Goal: Navigation & Orientation: Find specific page/section

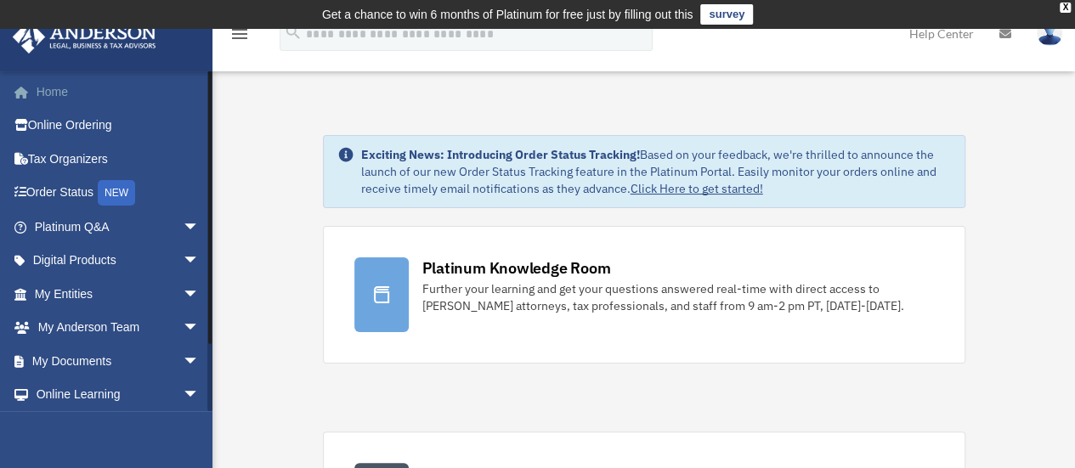
click at [46, 92] on link "Home" at bounding box center [118, 92] width 213 height 34
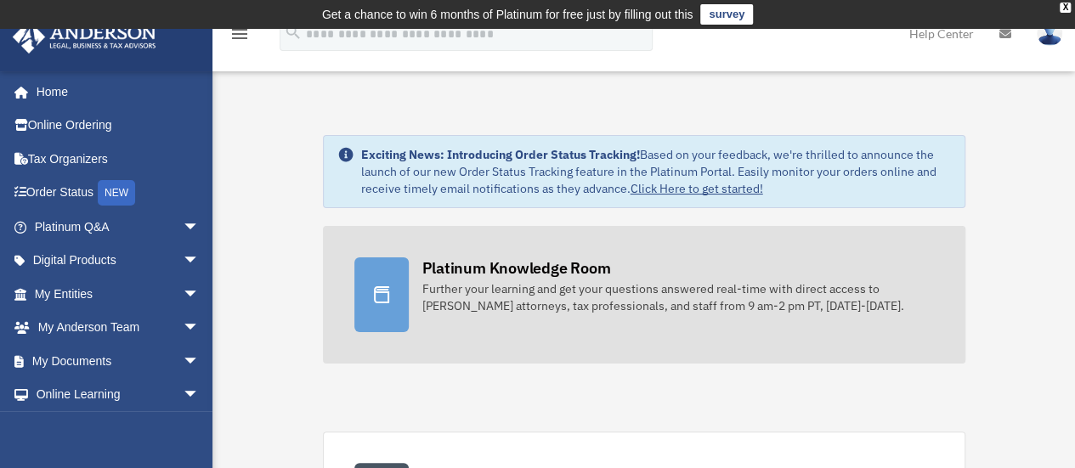
click at [391, 293] on div at bounding box center [381, 295] width 54 height 75
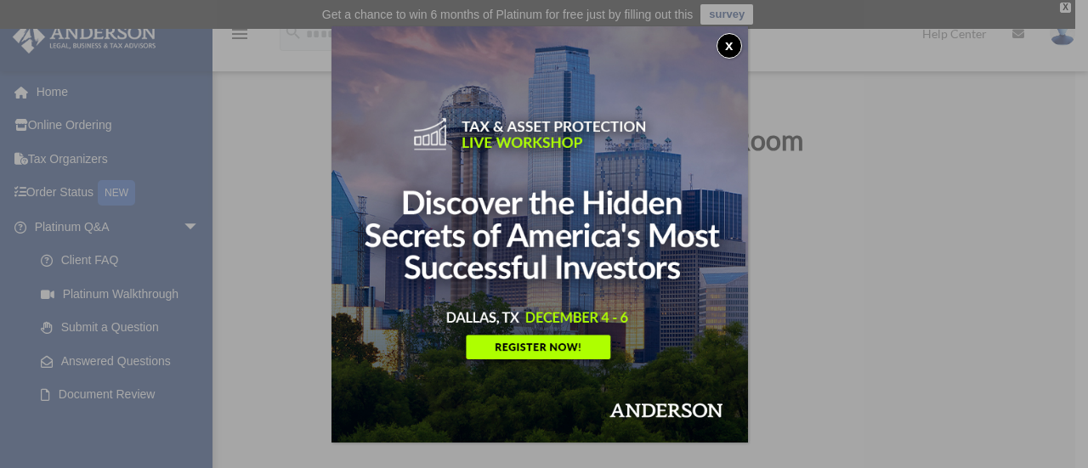
click at [732, 47] on button "x" at bounding box center [728, 45] width 25 height 25
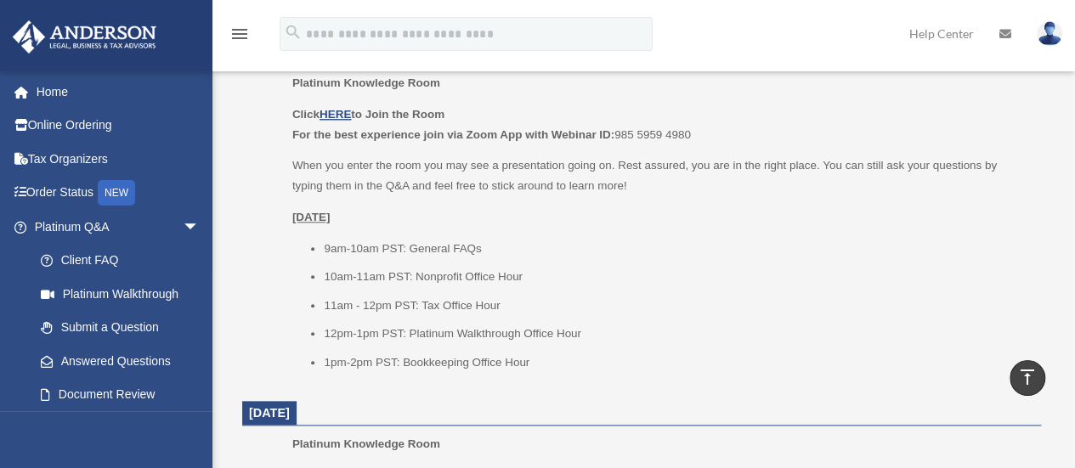
scroll to position [708, 0]
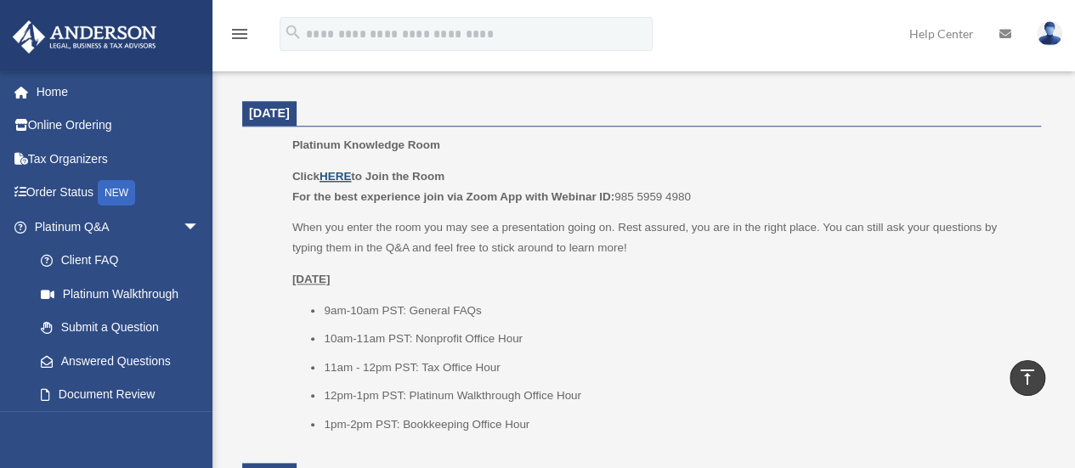
click at [330, 176] on u "HERE" at bounding box center [335, 176] width 31 height 13
